Goal: Navigation & Orientation: Find specific page/section

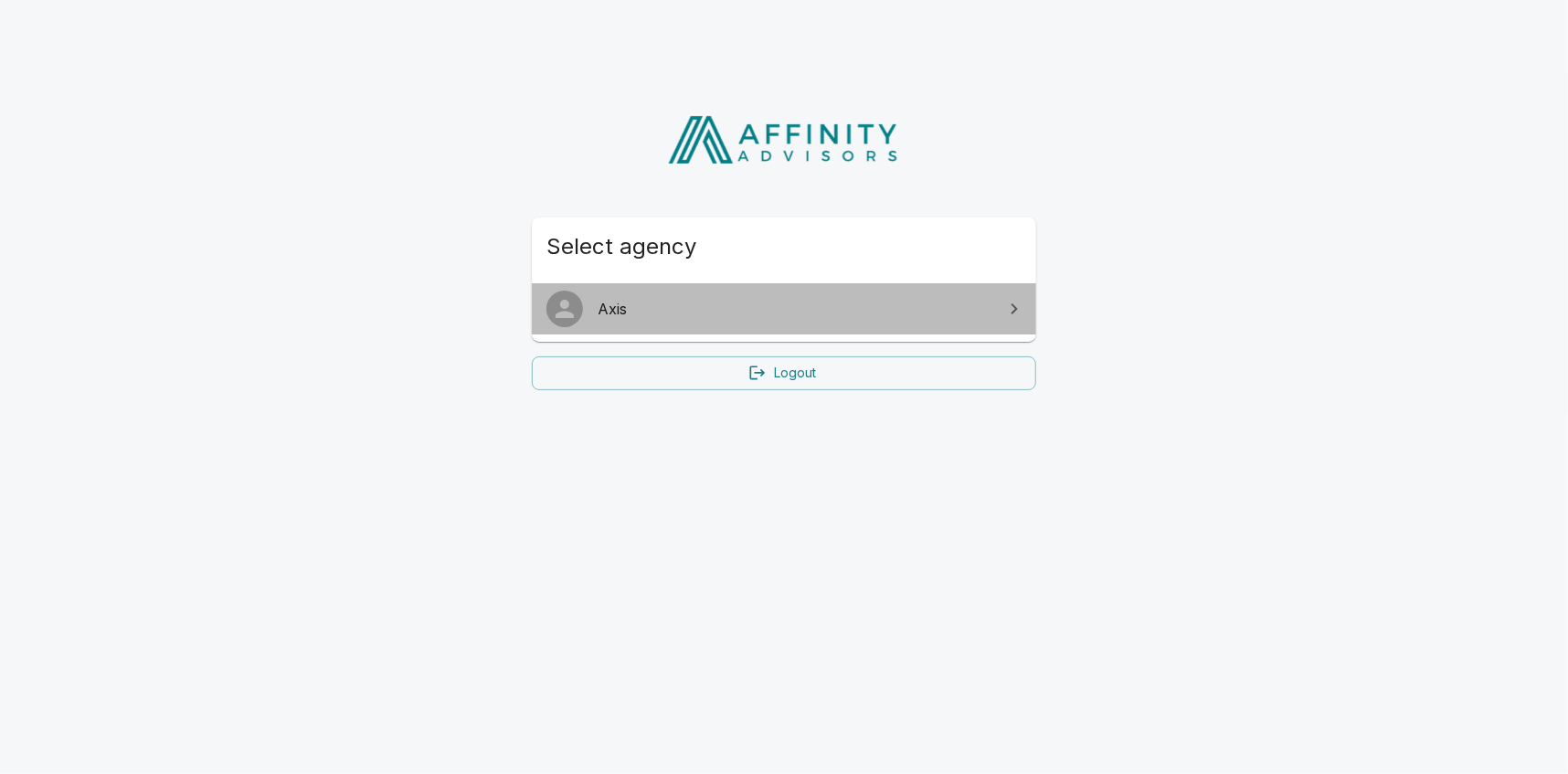
click at [971, 306] on span "Axis" at bounding box center [795, 308] width 395 height 22
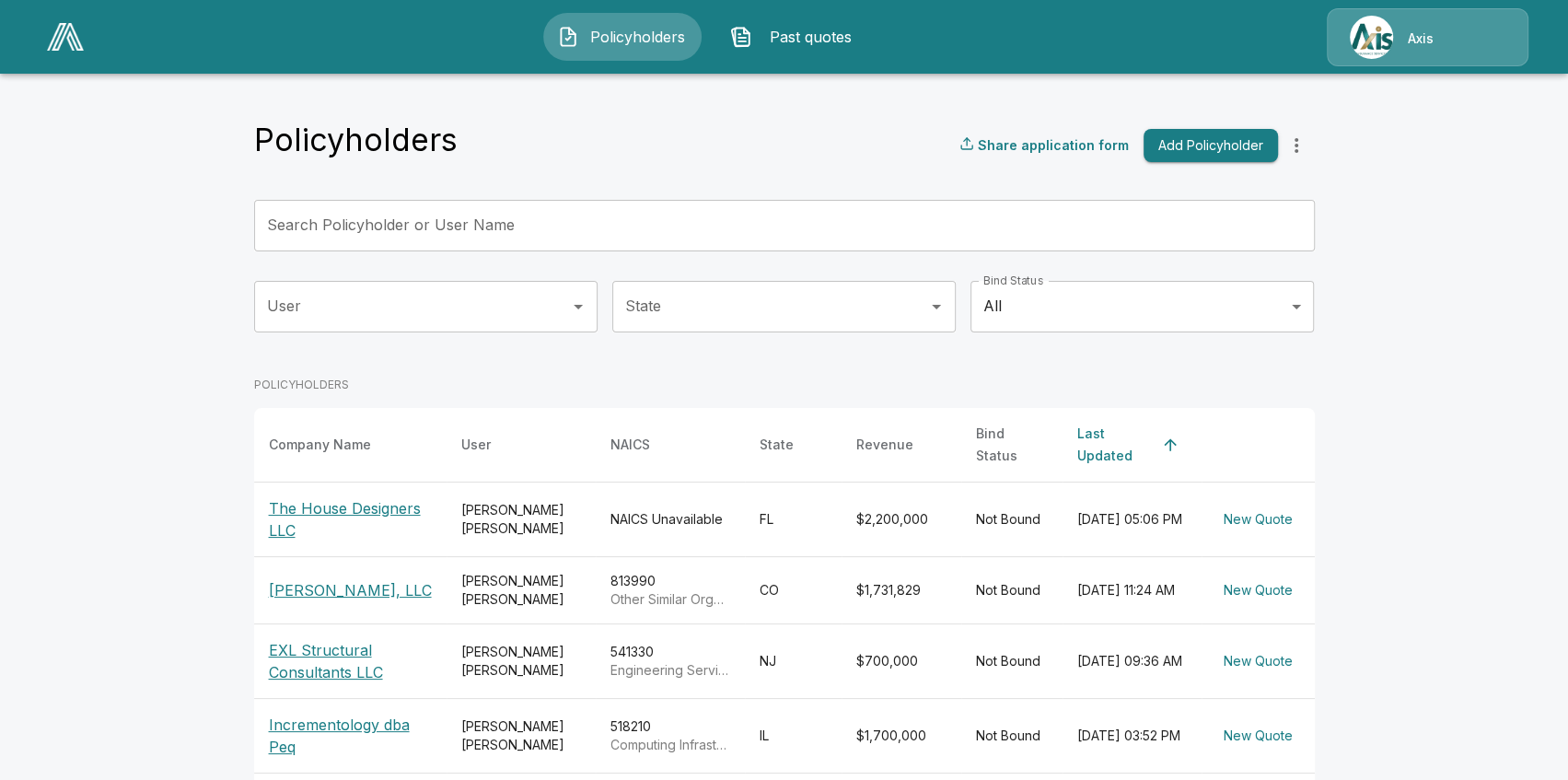
click at [1382, 40] on div "Axis" at bounding box center [1427, 37] width 201 height 58
click at [1405, 133] on main "Policyholders Share application form Add Policyholder Search Policyholder or Us…" at bounding box center [784, 665] width 1568 height 1331
drag, startPoint x: 1436, startPoint y: 18, endPoint x: 1425, endPoint y: 17, distance: 11.0
click at [1434, 17] on div "Axis" at bounding box center [1427, 37] width 201 height 58
click at [823, 114] on div "Policyholders Share application form Add Policyholder Search Policyholder or Us…" at bounding box center [784, 700] width 1105 height 1261
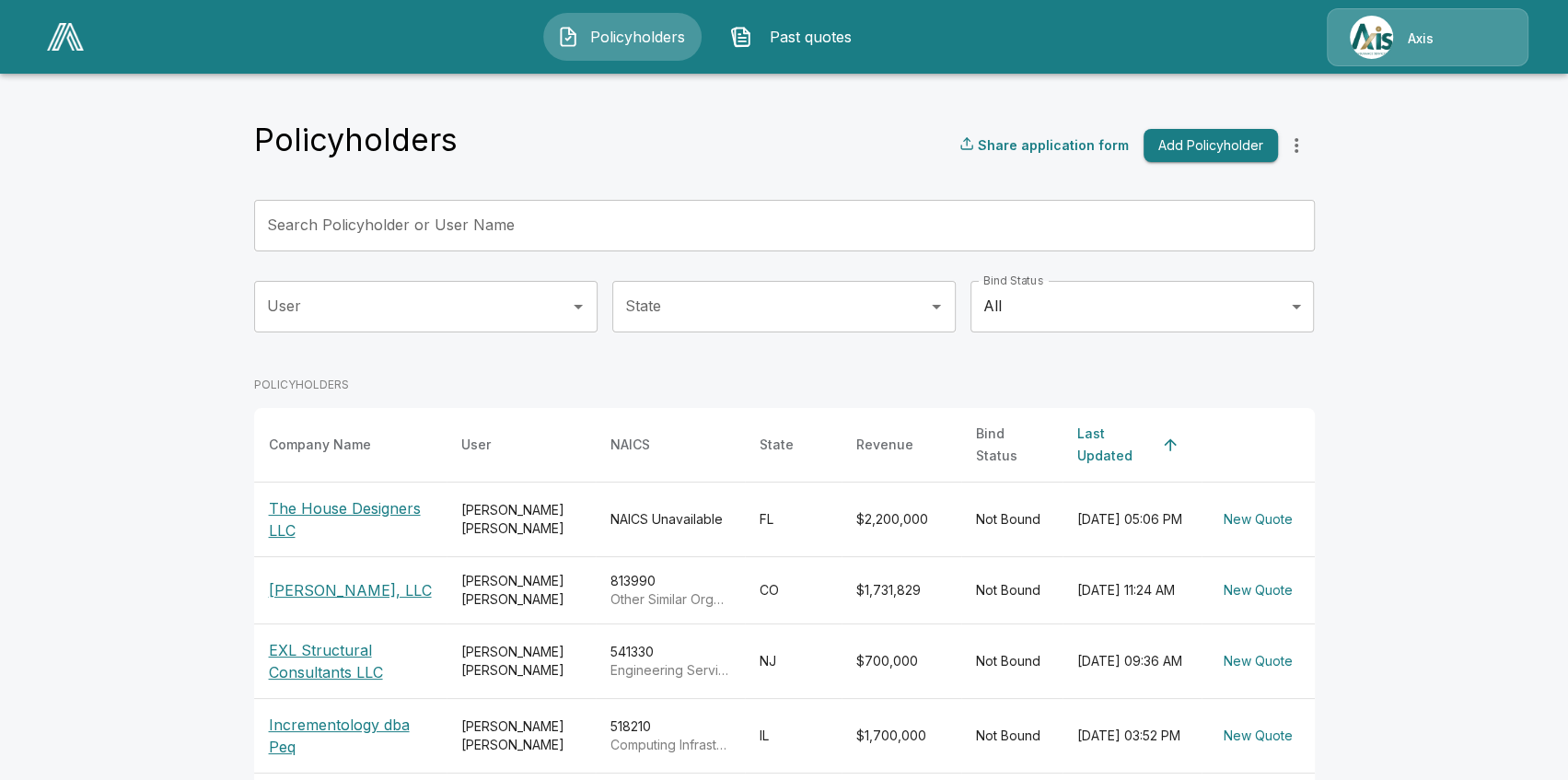
drag, startPoint x: 1538, startPoint y: 139, endPoint x: 1544, endPoint y: 92, distance: 47.4
click at [1539, 136] on main "Policyholders Share application form Add Policyholder Search Policyholder or Us…" at bounding box center [784, 665] width 1568 height 1331
click at [1412, 19] on div "Axis" at bounding box center [1427, 37] width 201 height 58
drag, startPoint x: 1461, startPoint y: 218, endPoint x: 1436, endPoint y: 95, distance: 125.5
click at [1461, 215] on main "Policyholders Share application form Add Policyholder Search Policyholder or Us…" at bounding box center [784, 665] width 1568 height 1331
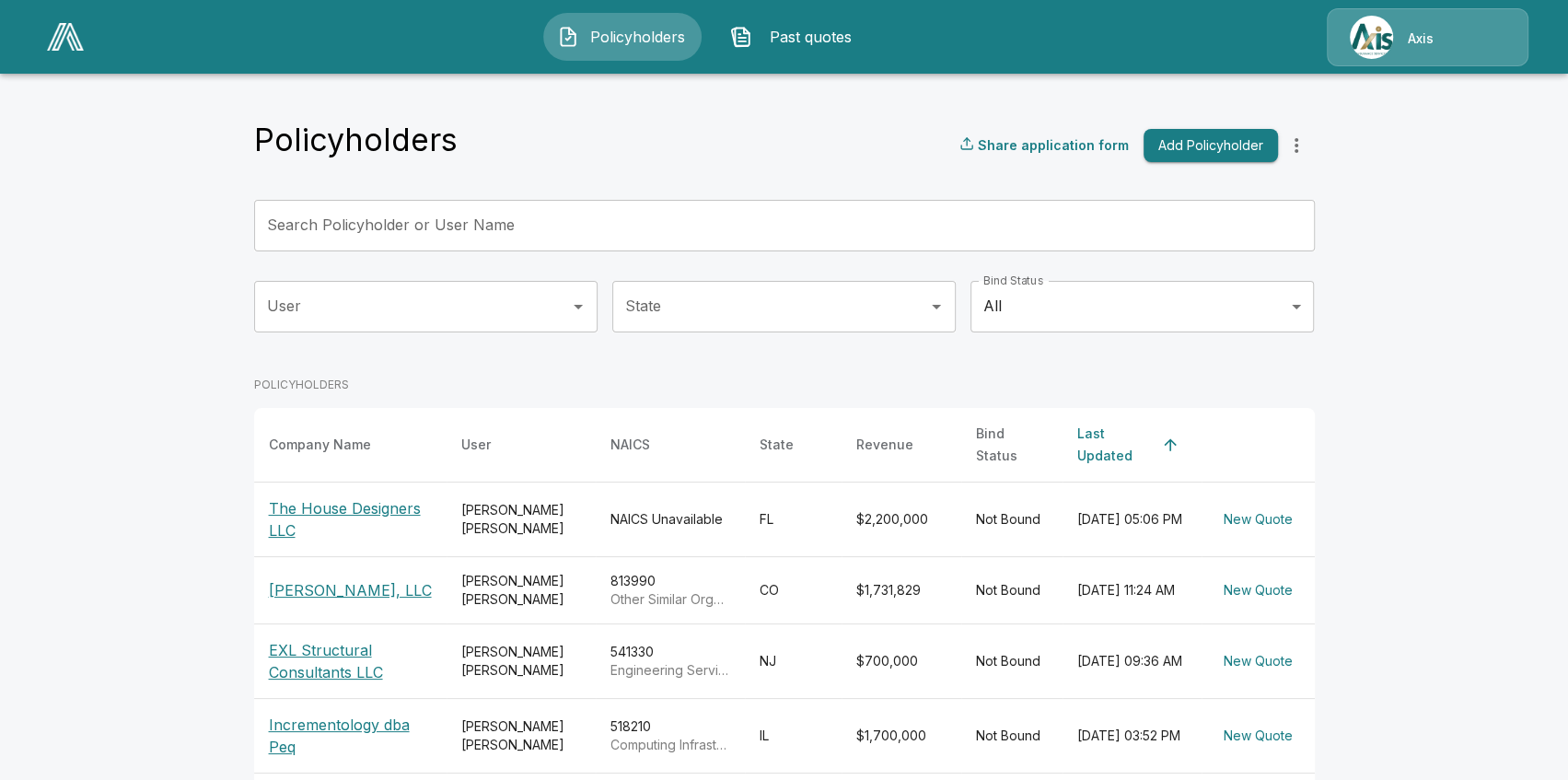
click at [1415, 55] on div "Axis" at bounding box center [1427, 37] width 201 height 58
click at [64, 37] on img at bounding box center [65, 37] width 37 height 28
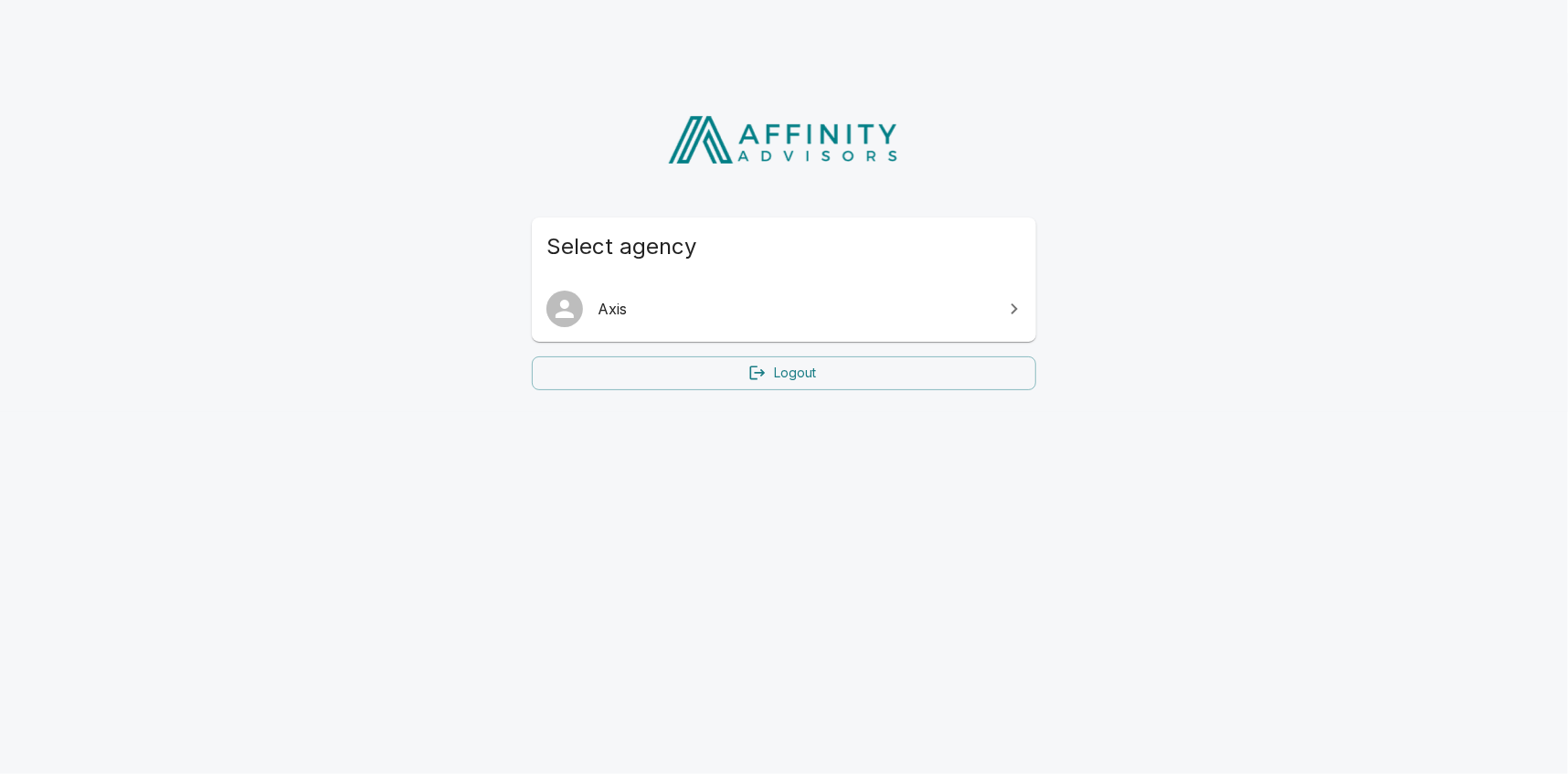
click at [959, 299] on span "Axis" at bounding box center [795, 308] width 395 height 22
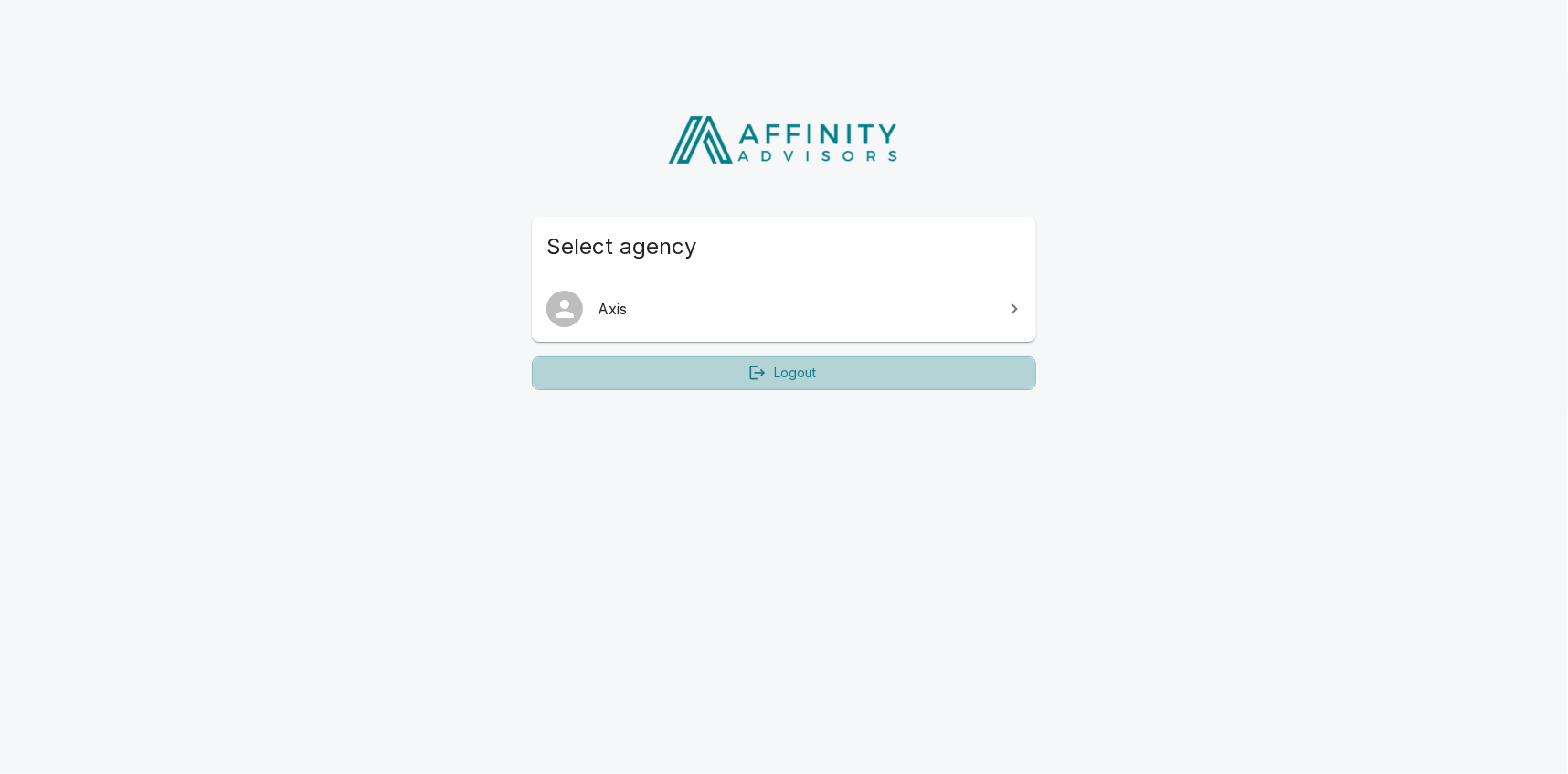
click at [842, 373] on link "Logout" at bounding box center [784, 373] width 504 height 33
